Goal: Check status: Check status

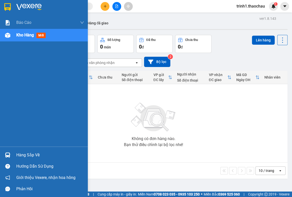
click at [16, 152] on div "Hàng sắp về" at bounding box center [44, 154] width 88 height 11
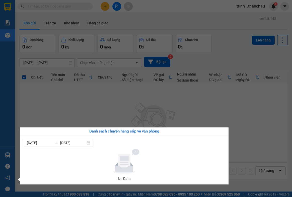
click at [106, 88] on section "Kết quả tìm kiếm ( 10 ) Bộ lọc Mã ĐH Trạng thái Món hàng Tổng cước Chưa cước Ng…" at bounding box center [146, 98] width 292 height 197
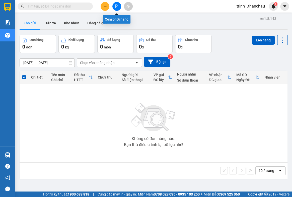
click at [118, 8] on icon "file-add" at bounding box center [117, 7] width 4 height 4
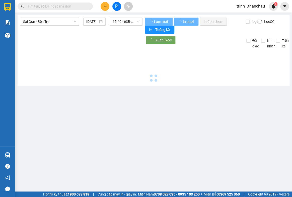
type input "[DATE]"
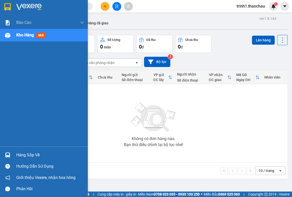
click at [24, 155] on div "Hàng sắp về" at bounding box center [50, 155] width 68 height 8
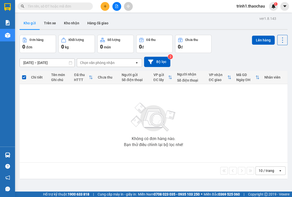
click at [182, 125] on section "Kết quả tìm kiếm ( 10 ) Bộ lọc Mã ĐH Trạng thái Món hàng Tổng cước Chưa cước Ng…" at bounding box center [146, 98] width 292 height 197
